Goal: Task Accomplishment & Management: Manage account settings

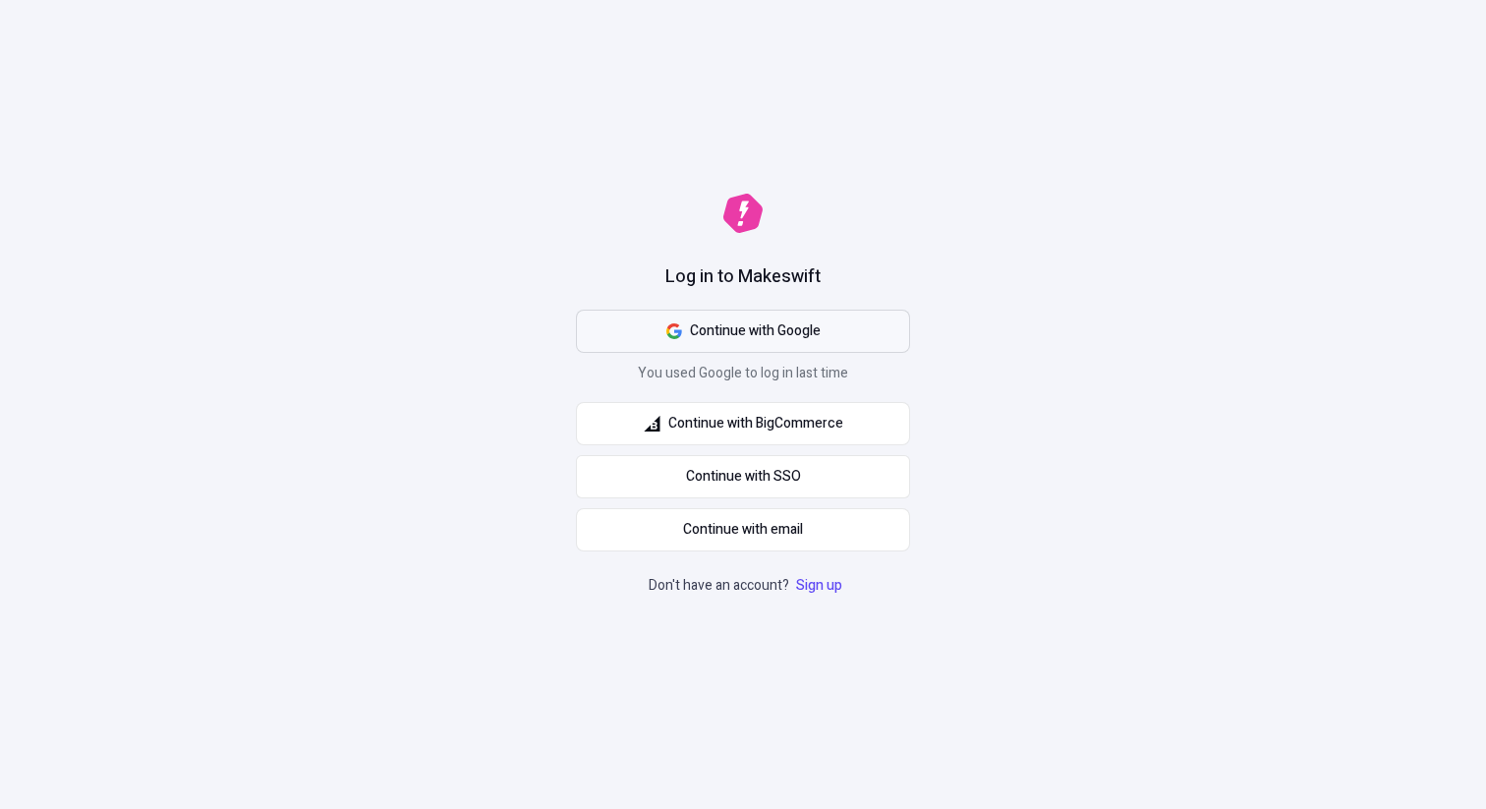
click at [794, 337] on span "Continue with Google" at bounding box center [755, 331] width 131 height 22
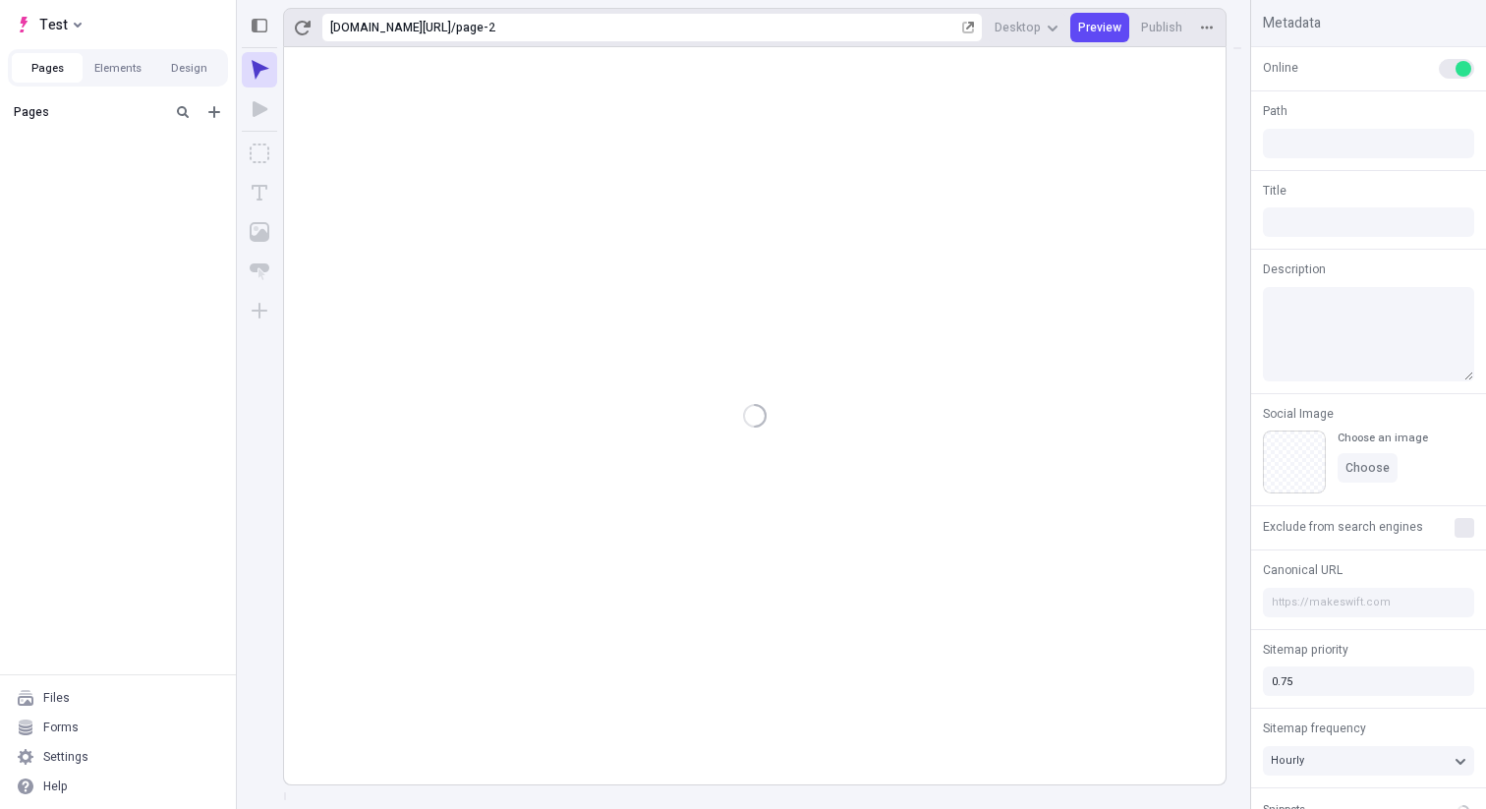
type input "/page-2"
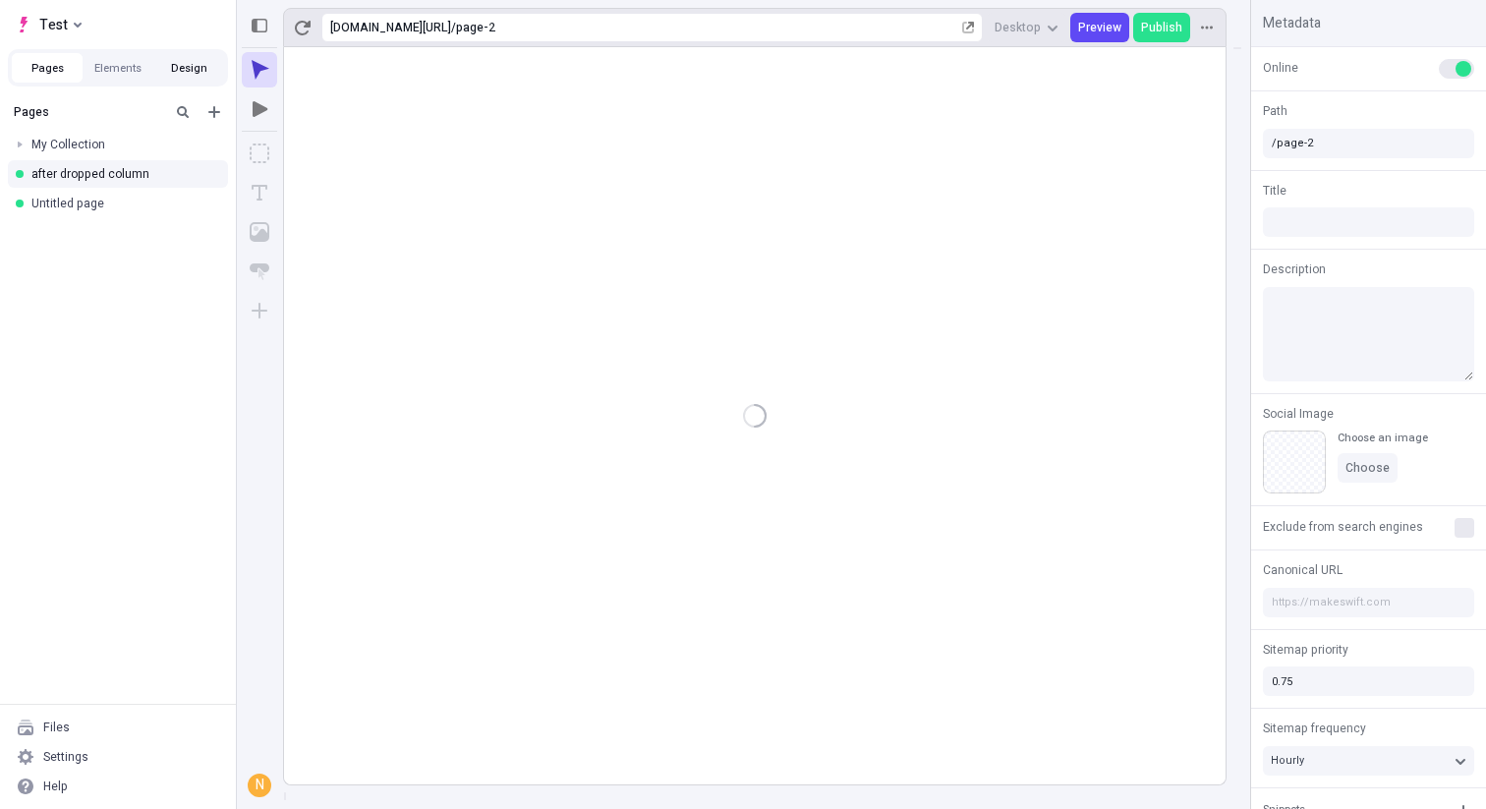
click at [174, 68] on button "Design" at bounding box center [188, 67] width 71 height 29
click at [52, 115] on div "Colors" at bounding box center [104, 112] width 181 height 16
click at [210, 113] on icon "button" at bounding box center [214, 112] width 16 height 16
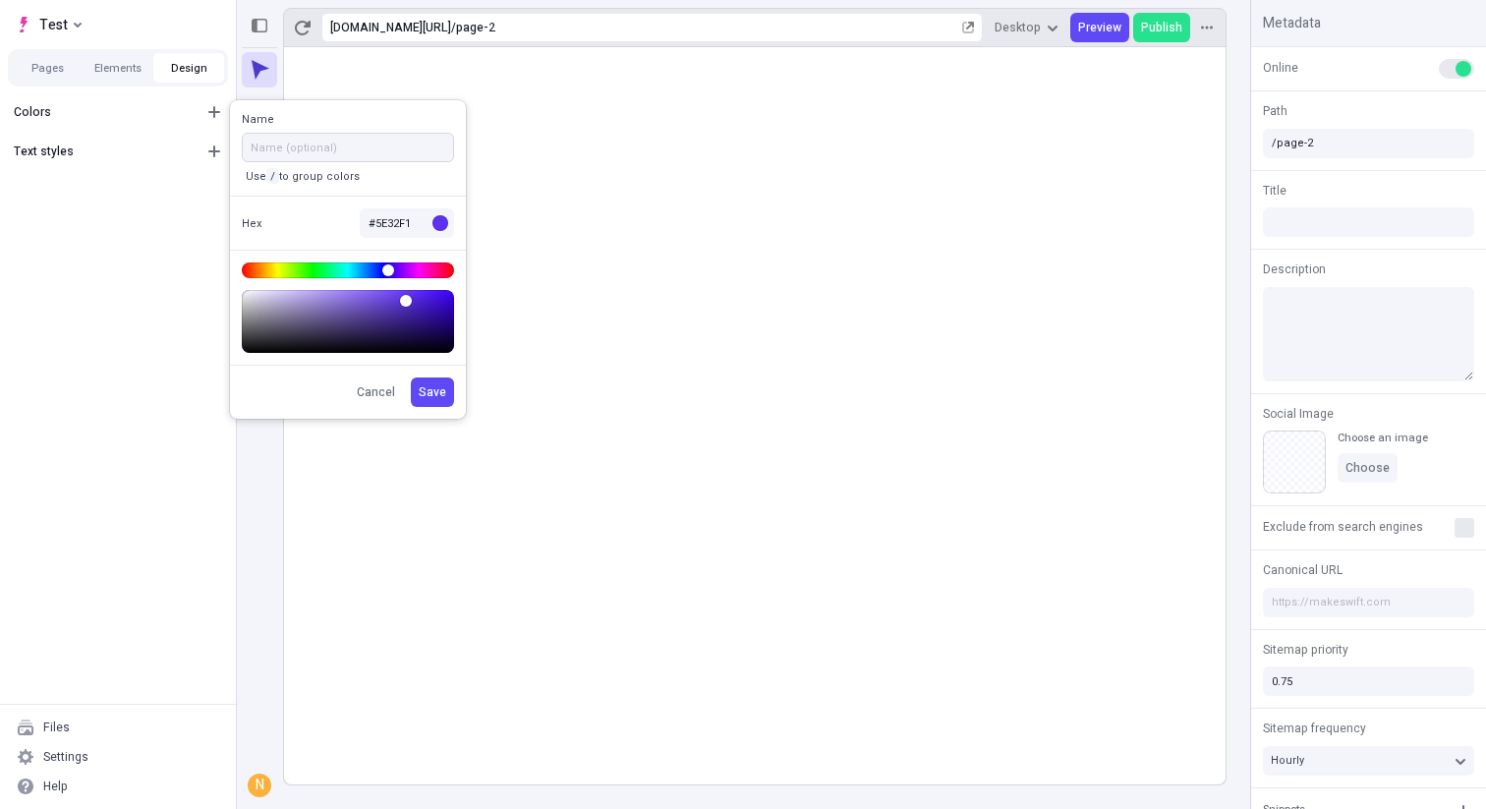
click at [303, 145] on input "text" at bounding box center [348, 147] width 212 height 29
type input "t"
type input "blurple"
click at [370, 259] on div at bounding box center [348, 307] width 236 height 115
click at [371, 264] on body "Test Pages Elements Design Colors Text styles Files Settings Help https://i9tdc…" at bounding box center [743, 404] width 1486 height 809
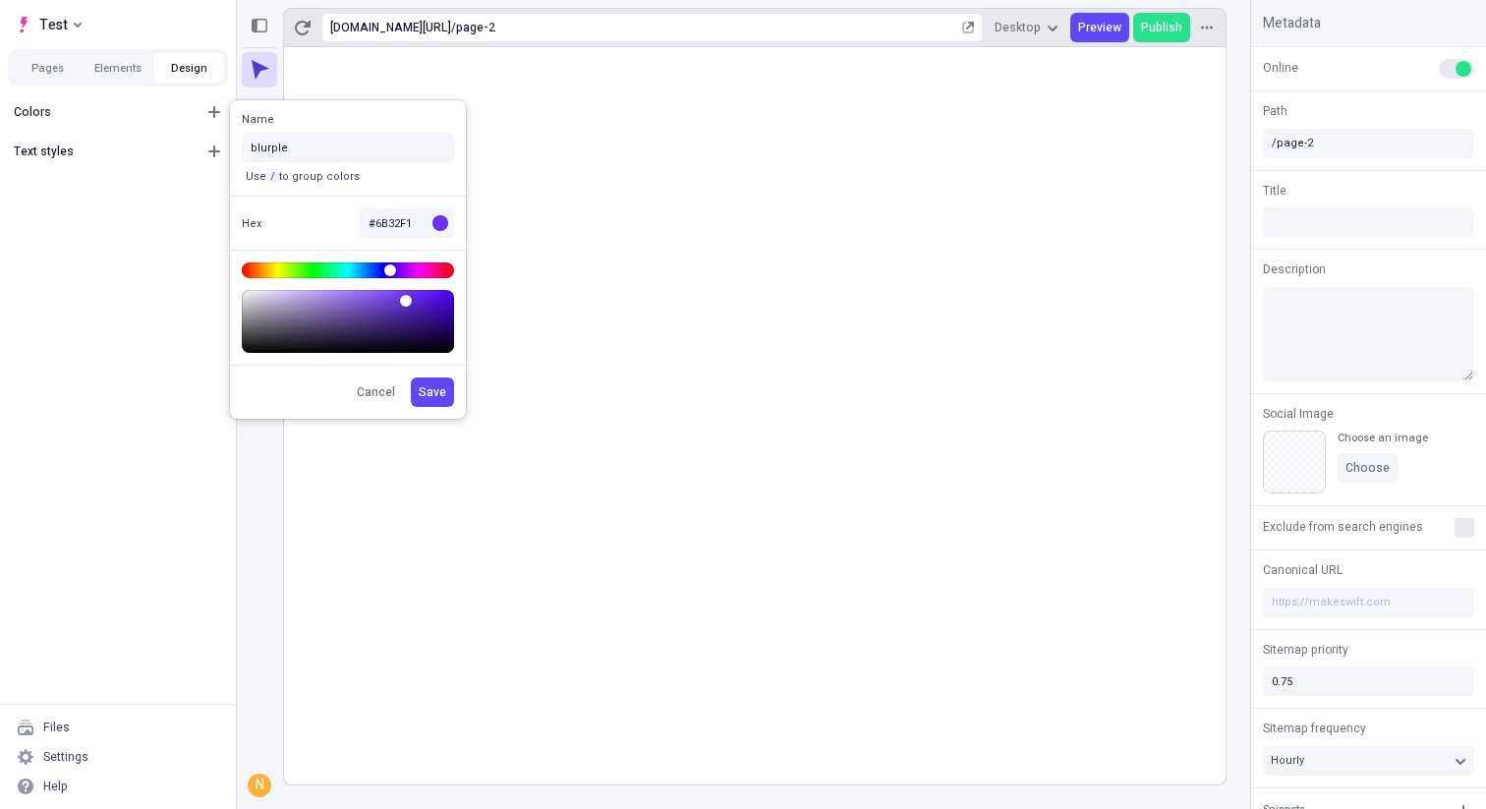
type input "#6832F1"
click at [389, 271] on body "Test Pages Elements Design Colors Text styles Files Settings Help https://i9tdc…" at bounding box center [743, 404] width 1486 height 809
click at [442, 389] on span "Save" at bounding box center [433, 392] width 28 height 16
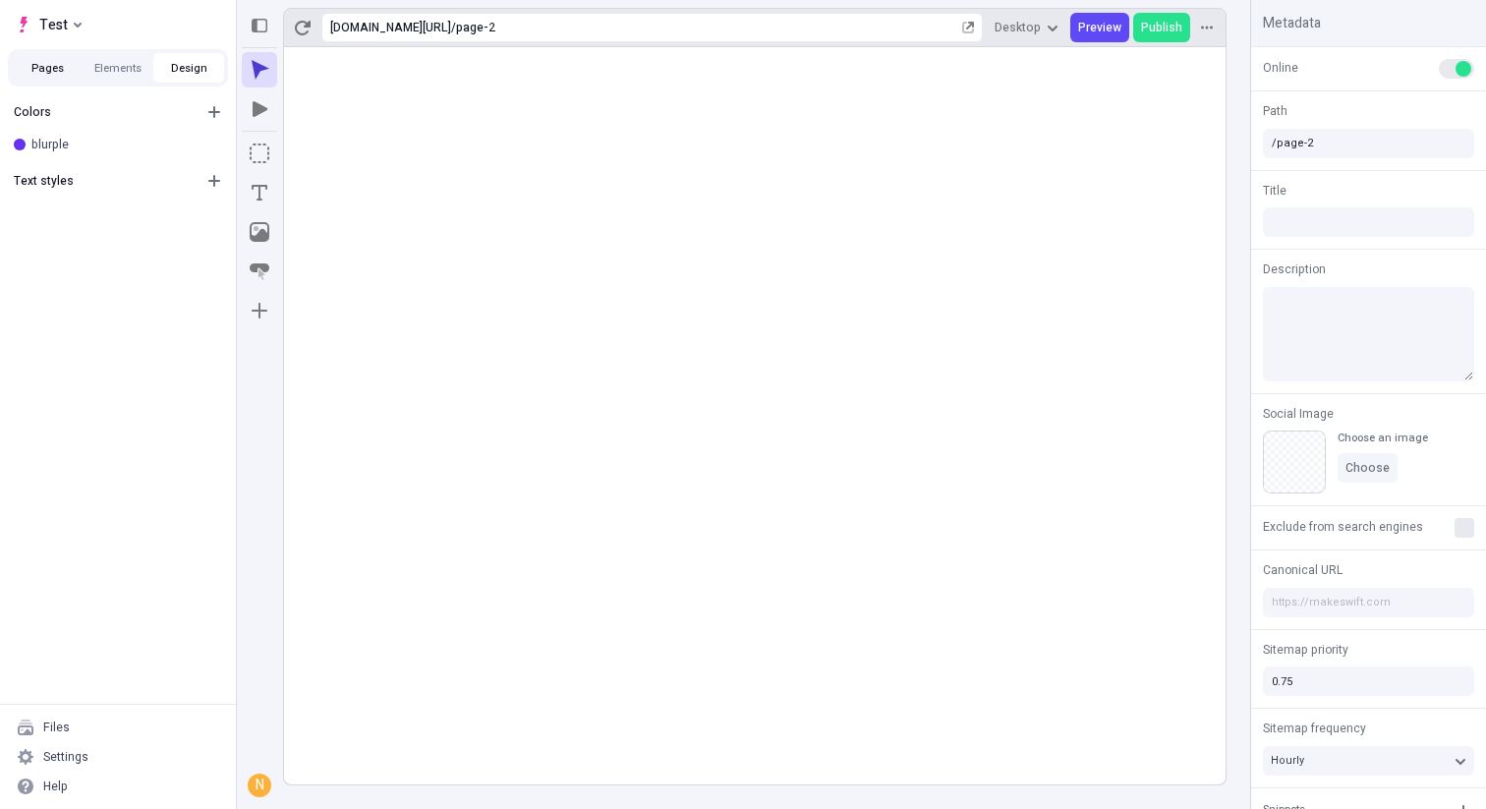
click at [32, 70] on button "Pages" at bounding box center [47, 67] width 71 height 29
click at [1153, 29] on span "Publish" at bounding box center [1161, 28] width 41 height 16
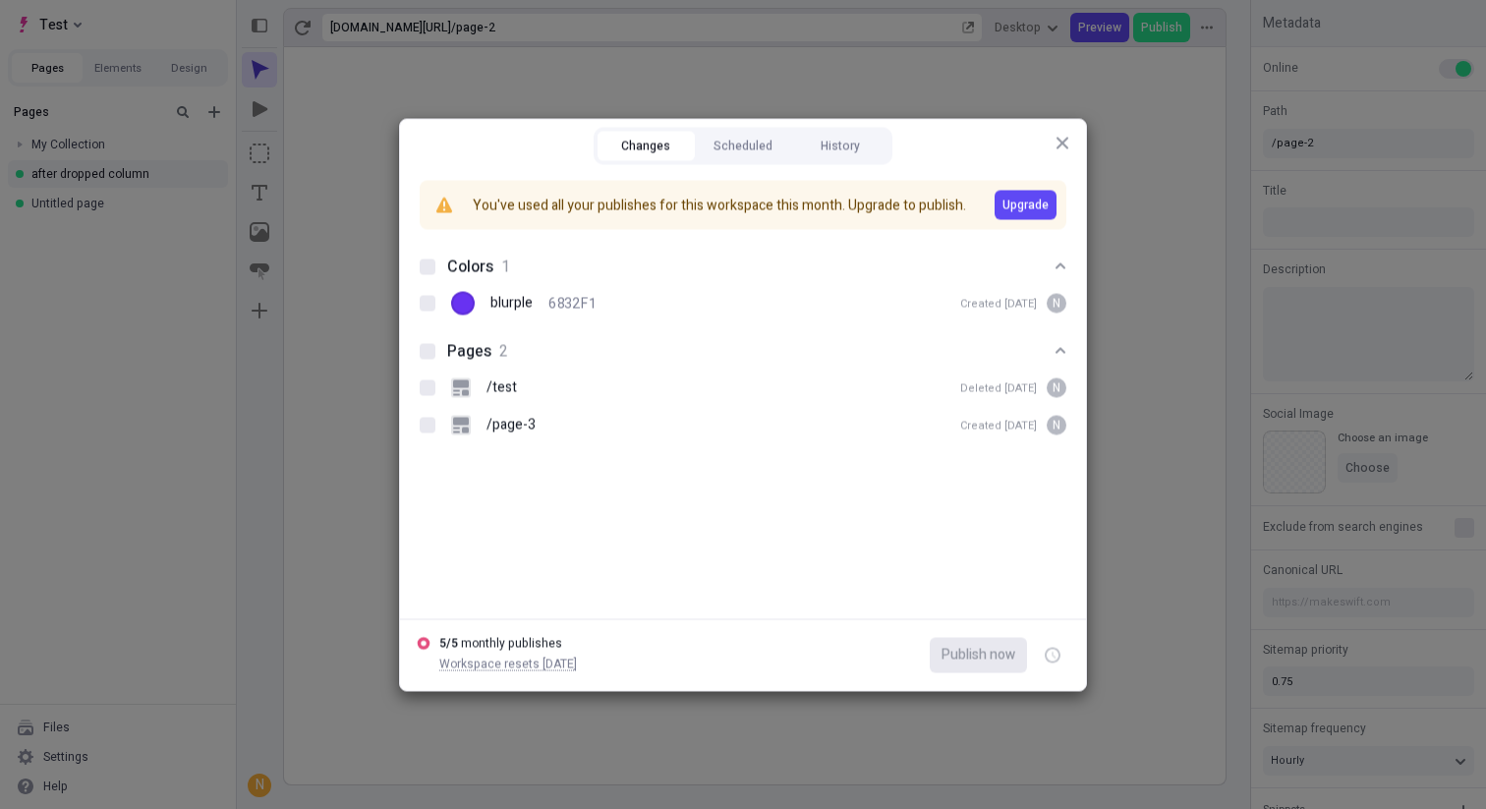
click at [1065, 141] on icon "button" at bounding box center [1062, 143] width 16 height 16
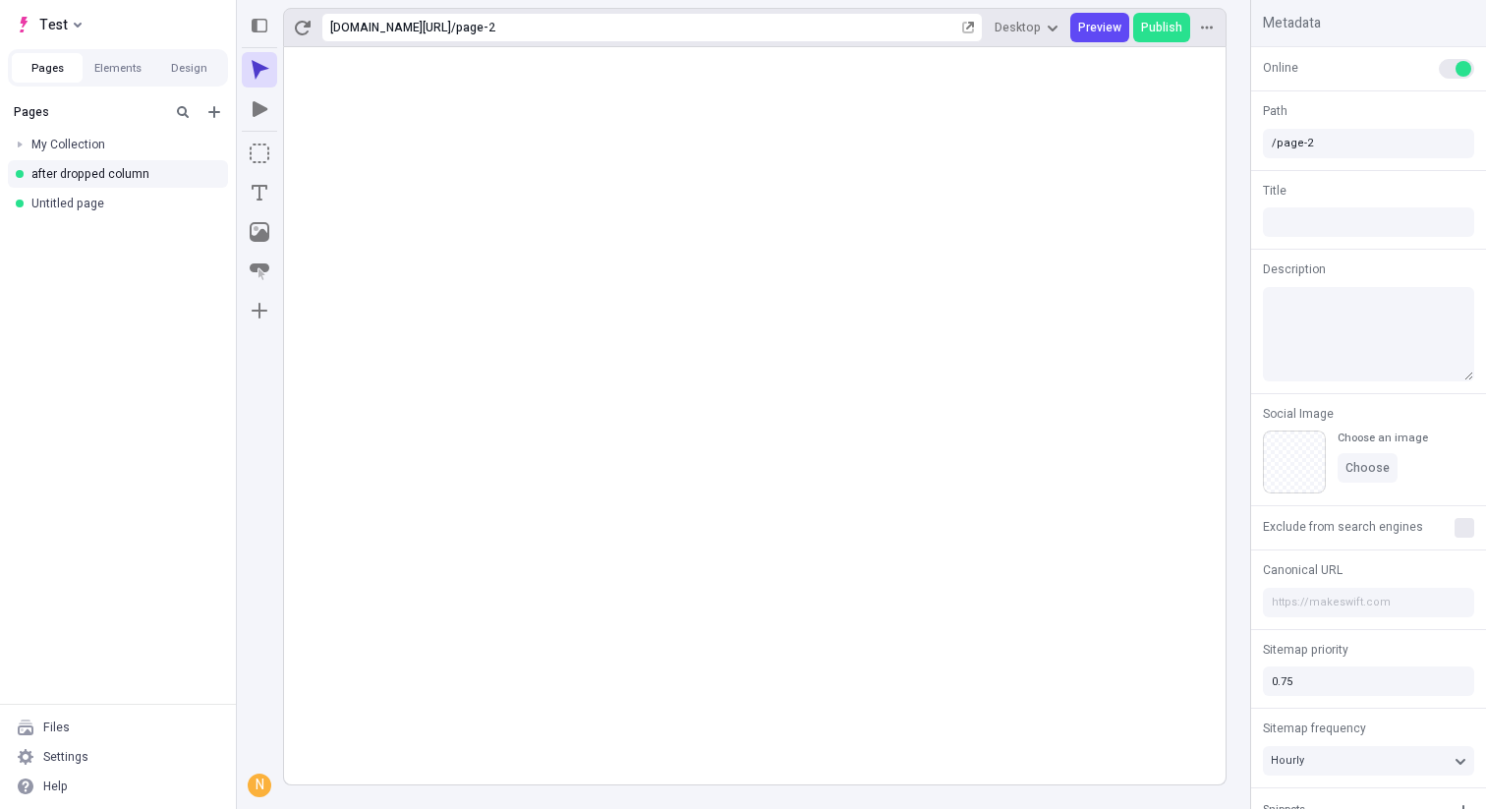
click at [888, 485] on rect at bounding box center [754, 415] width 941 height 737
click at [1026, 400] on rect at bounding box center [754, 415] width 941 height 737
